Goal: Information Seeking & Learning: Learn about a topic

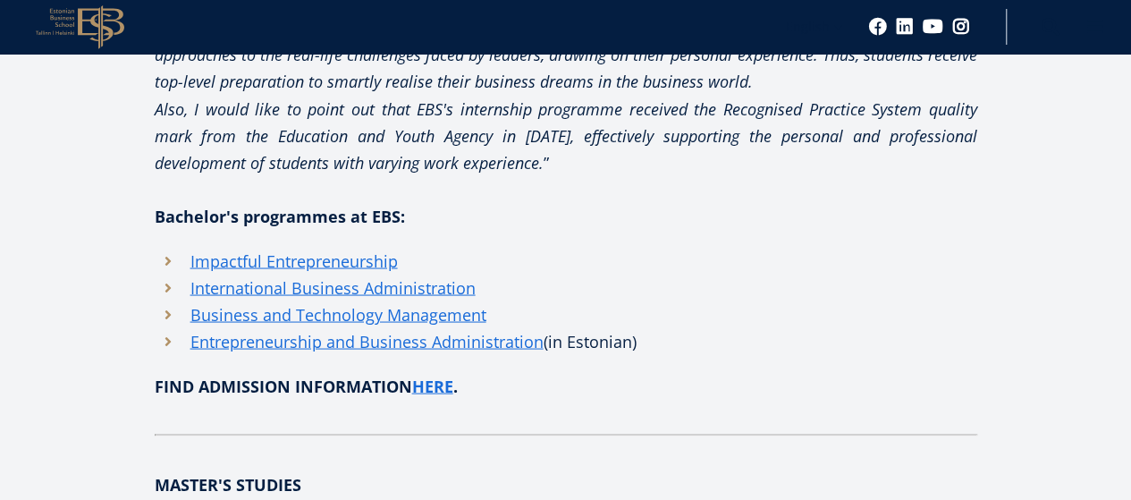
scroll to position [1644, 0]
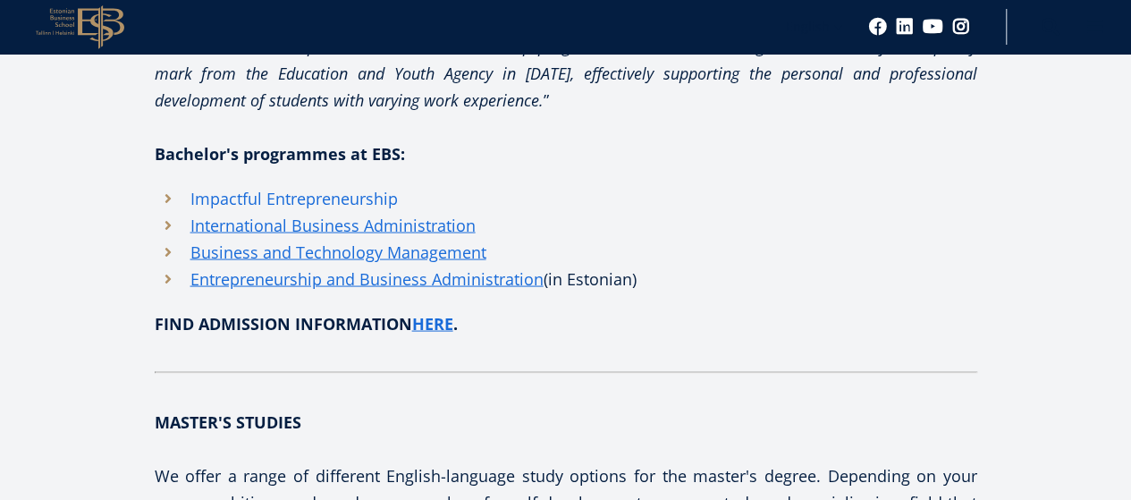
click at [330, 201] on link "Impactful Entrepreneurship" at bounding box center [293, 197] width 207 height 27
click at [273, 208] on link "Impactful Entrepreneurship" at bounding box center [293, 197] width 207 height 27
drag, startPoint x: 0, startPoint y: 0, endPoint x: 273, endPoint y: 208, distance: 343.7
click at [273, 208] on link "Impactful Entrepreneurship" at bounding box center [293, 197] width 207 height 27
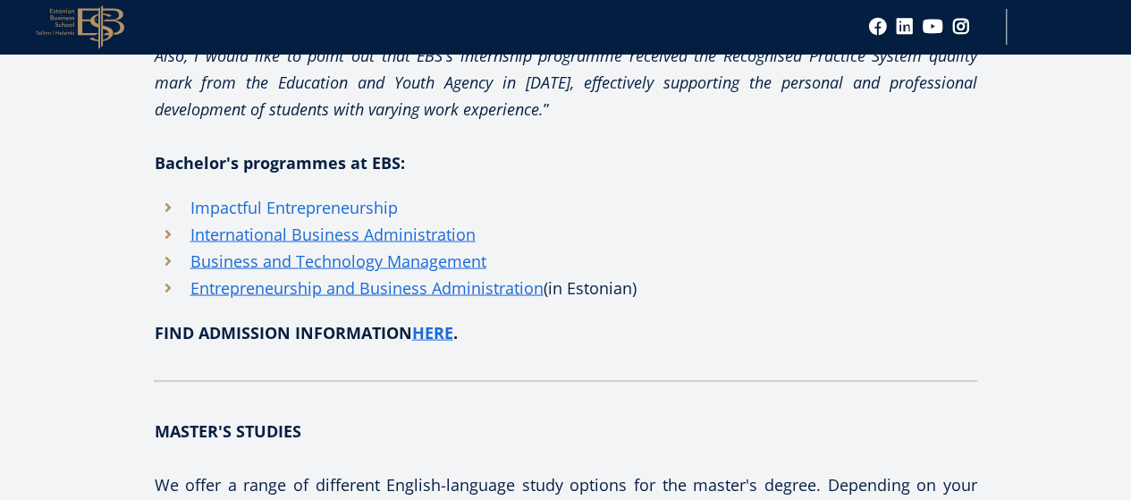
click at [273, 208] on link "Impactful Entrepreneurship" at bounding box center [293, 206] width 207 height 27
click at [282, 206] on link "Impactful Entrepreneurship" at bounding box center [293, 206] width 207 height 27
click at [234, 210] on link "Impactful Entrepreneurship" at bounding box center [293, 206] width 207 height 27
click at [245, 204] on link "Impactful Entrepreneurship" at bounding box center [293, 206] width 207 height 27
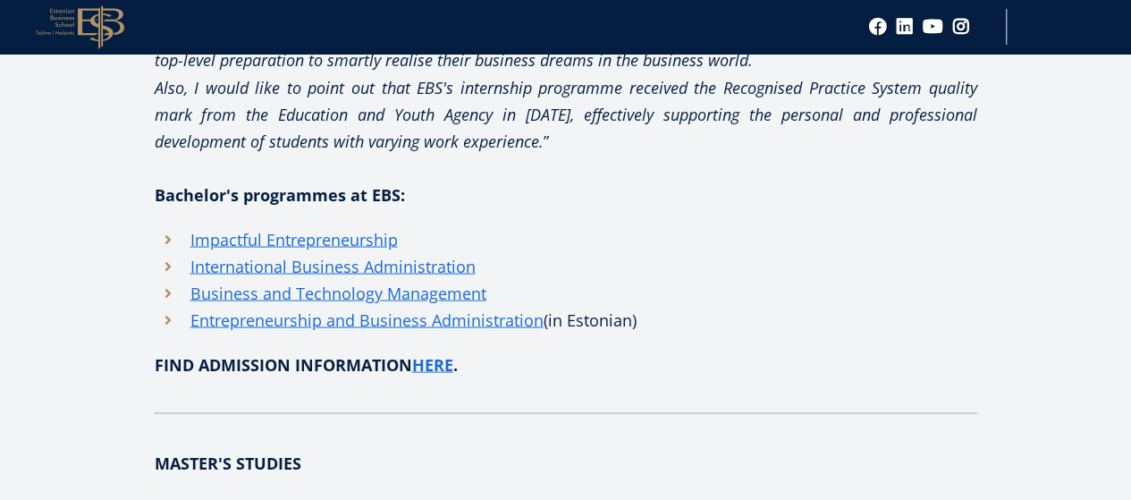
scroll to position [1563, 0]
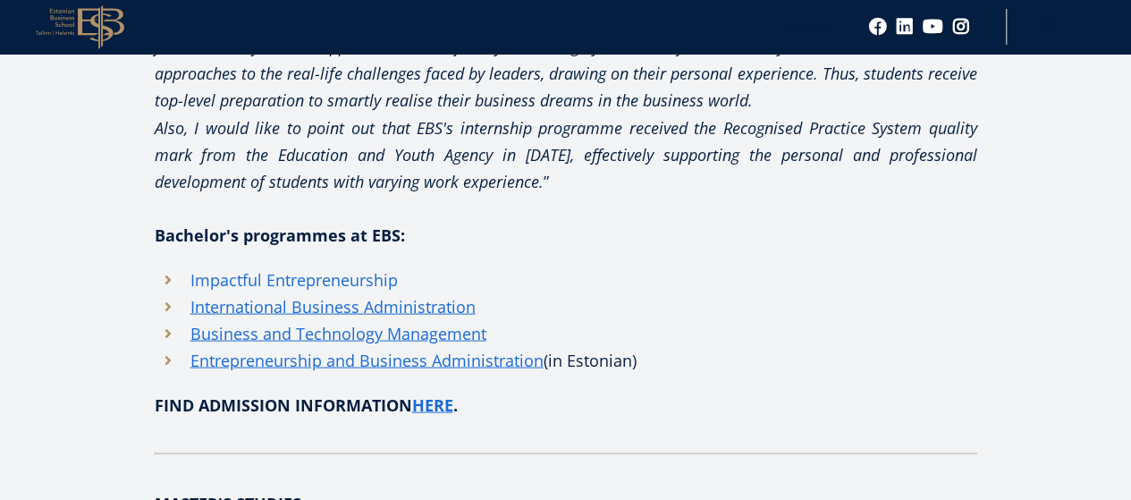
click at [266, 283] on link "Impactful Entrepreneurship" at bounding box center [293, 278] width 207 height 27
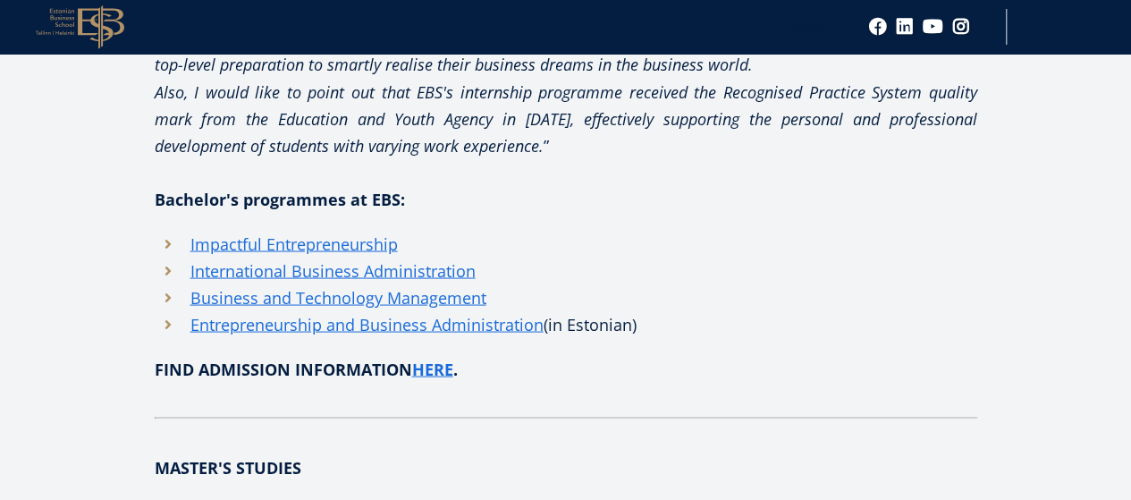
scroll to position [1559, 0]
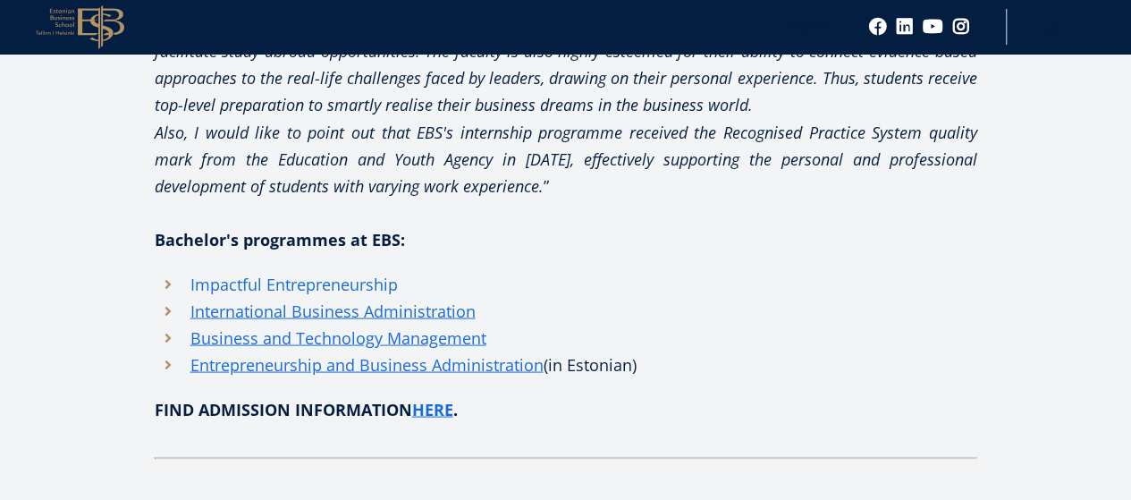
click at [267, 287] on link "Impactful Entrepreneurship" at bounding box center [293, 283] width 207 height 27
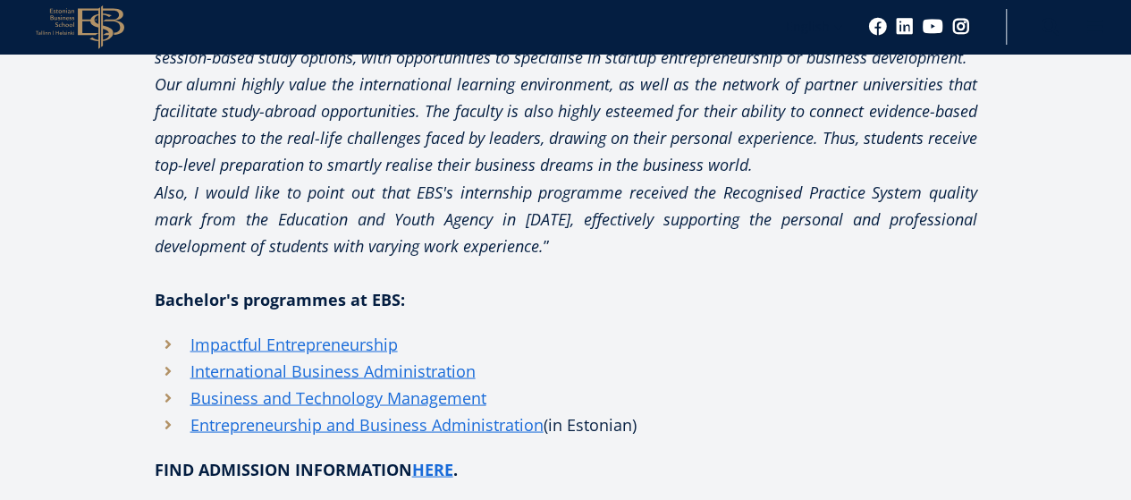
scroll to position [1573, 0]
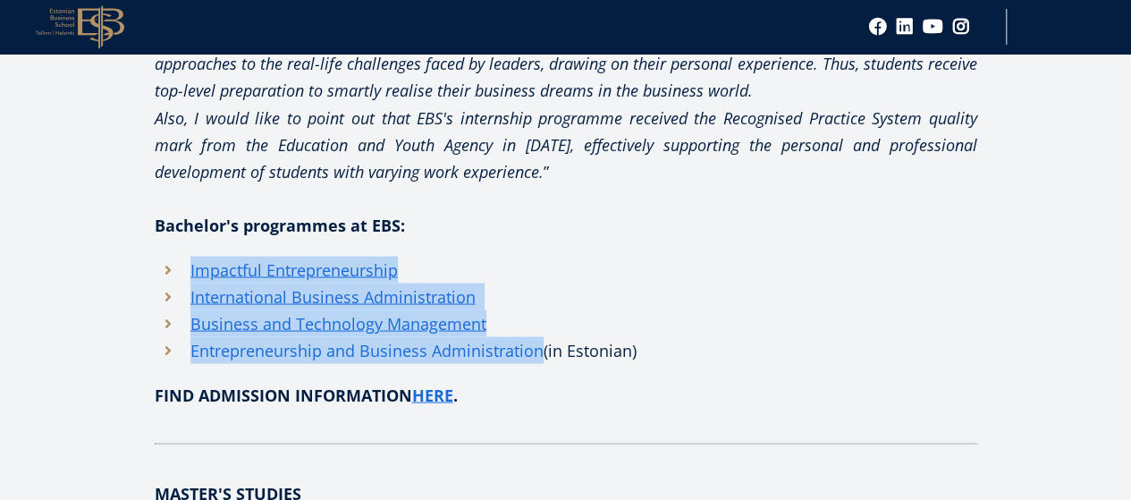
drag, startPoint x: 181, startPoint y: 270, endPoint x: 540, endPoint y: 362, distance: 370.9
click at [540, 362] on ul "Impactful Entrepreneurship International Business Administration Business and T…" at bounding box center [566, 309] width 822 height 107
copy ul "Impactful Entrepreneurship International Business Administration Business and T…"
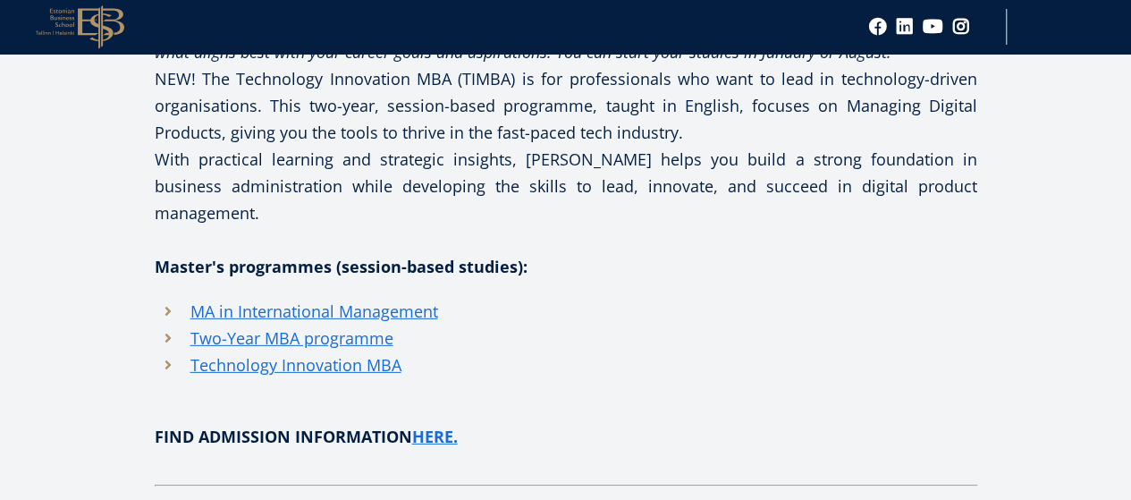
scroll to position [2630, 0]
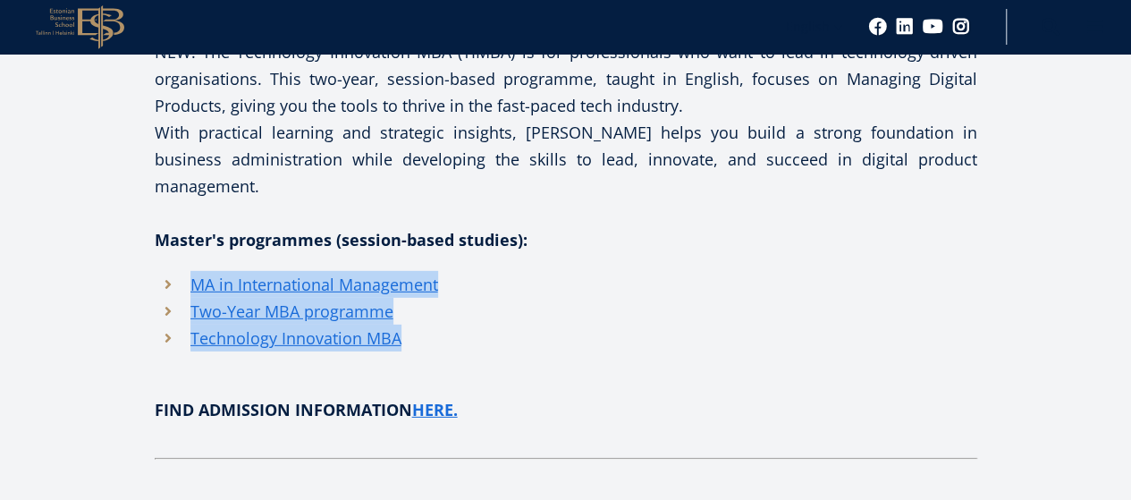
drag, startPoint x: 180, startPoint y: 228, endPoint x: 402, endPoint y: 295, distance: 232.4
click at [402, 295] on ul "MA in International Management Two-Year MBA programme Technology Innovation MBA" at bounding box center [566, 311] width 822 height 80
copy ul "MA in International Management Two-Year MBA programme Technology Innovation MBA"
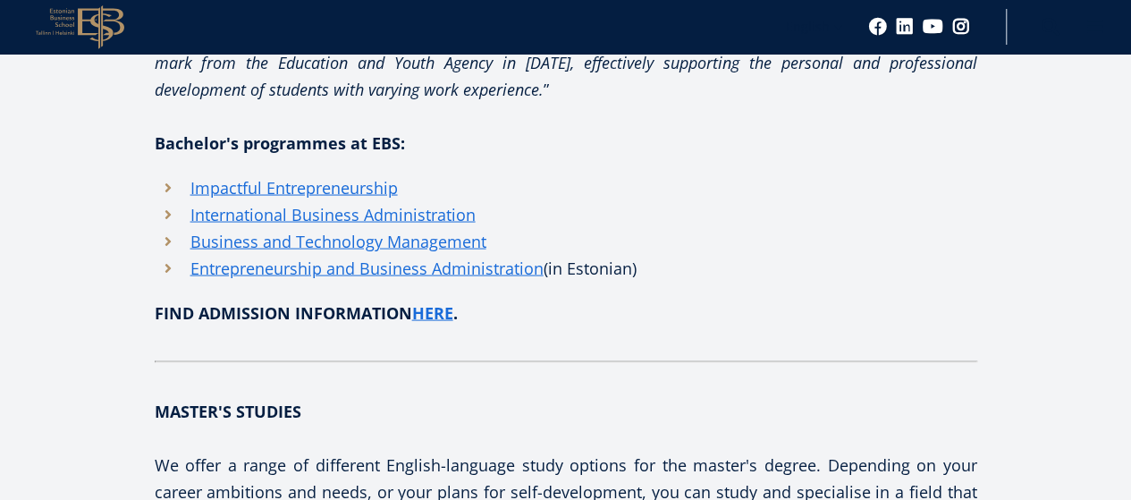
scroll to position [1661, 0]
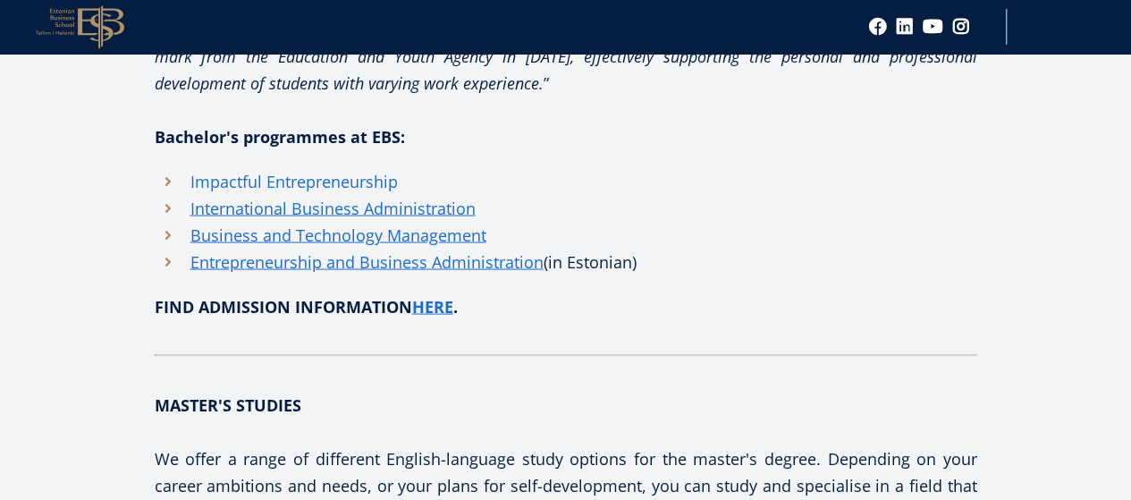
click at [227, 188] on link "Impactful Entrepreneurship" at bounding box center [293, 180] width 207 height 27
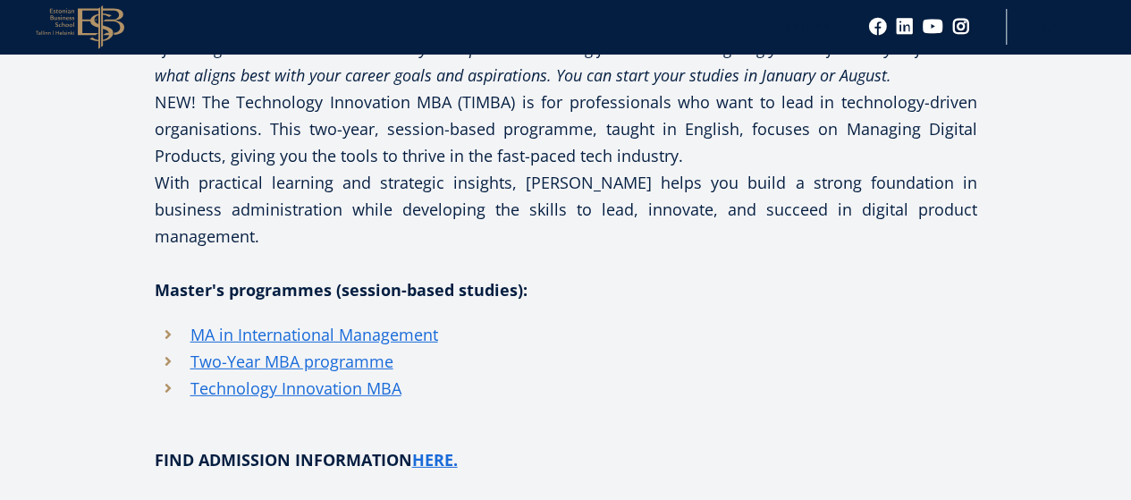
scroll to position [2594, 0]
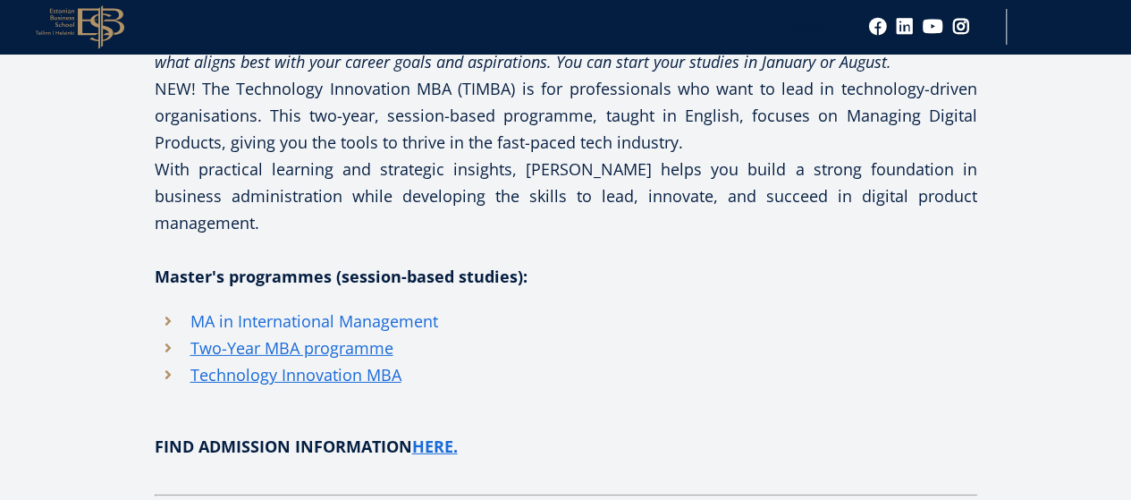
click at [331, 307] on link "MA in International Management" at bounding box center [314, 320] width 248 height 27
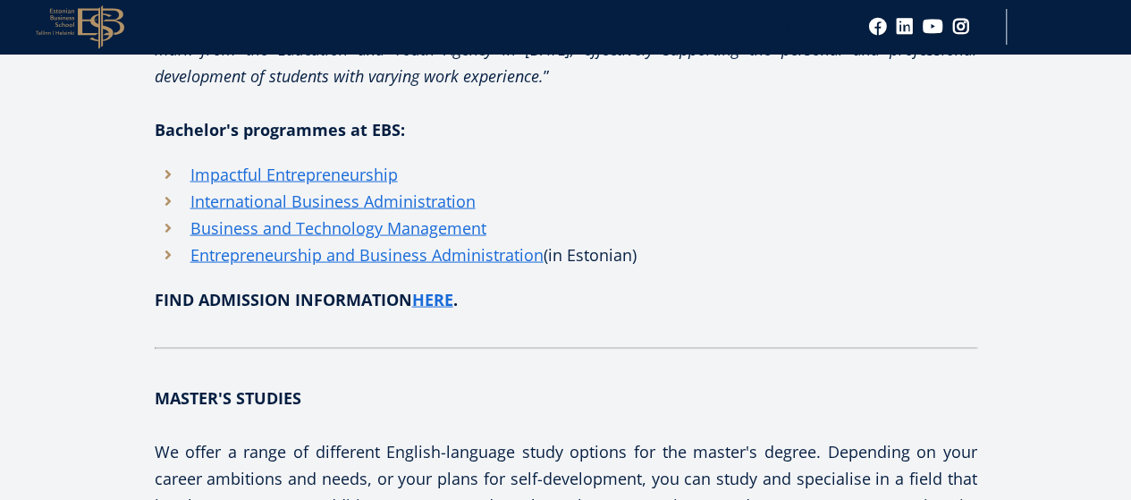
scroll to position [1664, 0]
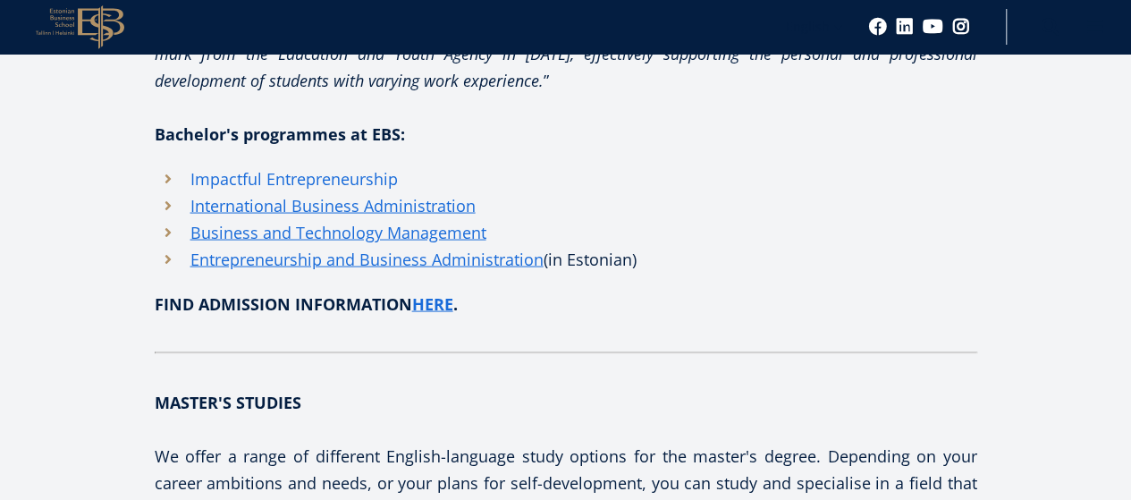
click at [248, 169] on link "Impactful Entrepreneurship" at bounding box center [293, 177] width 207 height 27
